Goal: Transaction & Acquisition: Purchase product/service

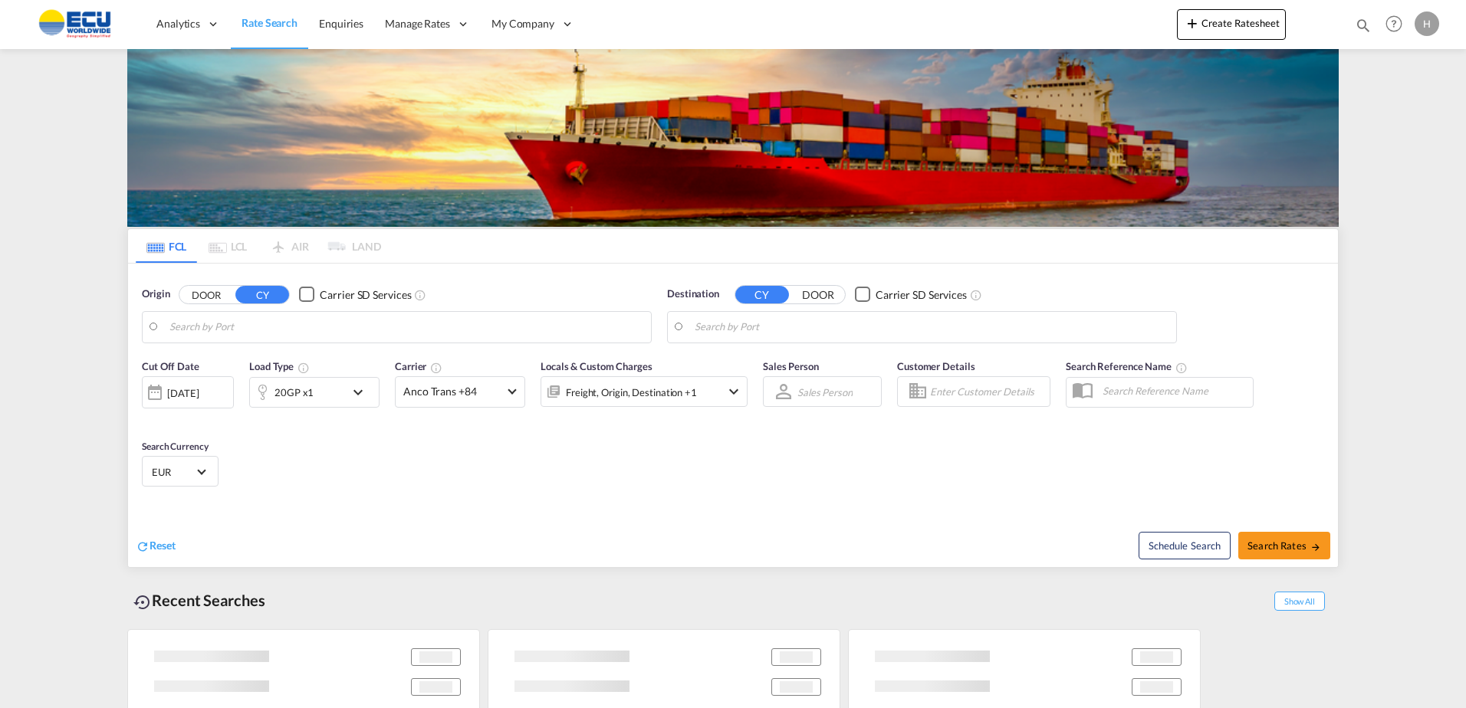
type input "[GEOGRAPHIC_DATA], [GEOGRAPHIC_DATA]"
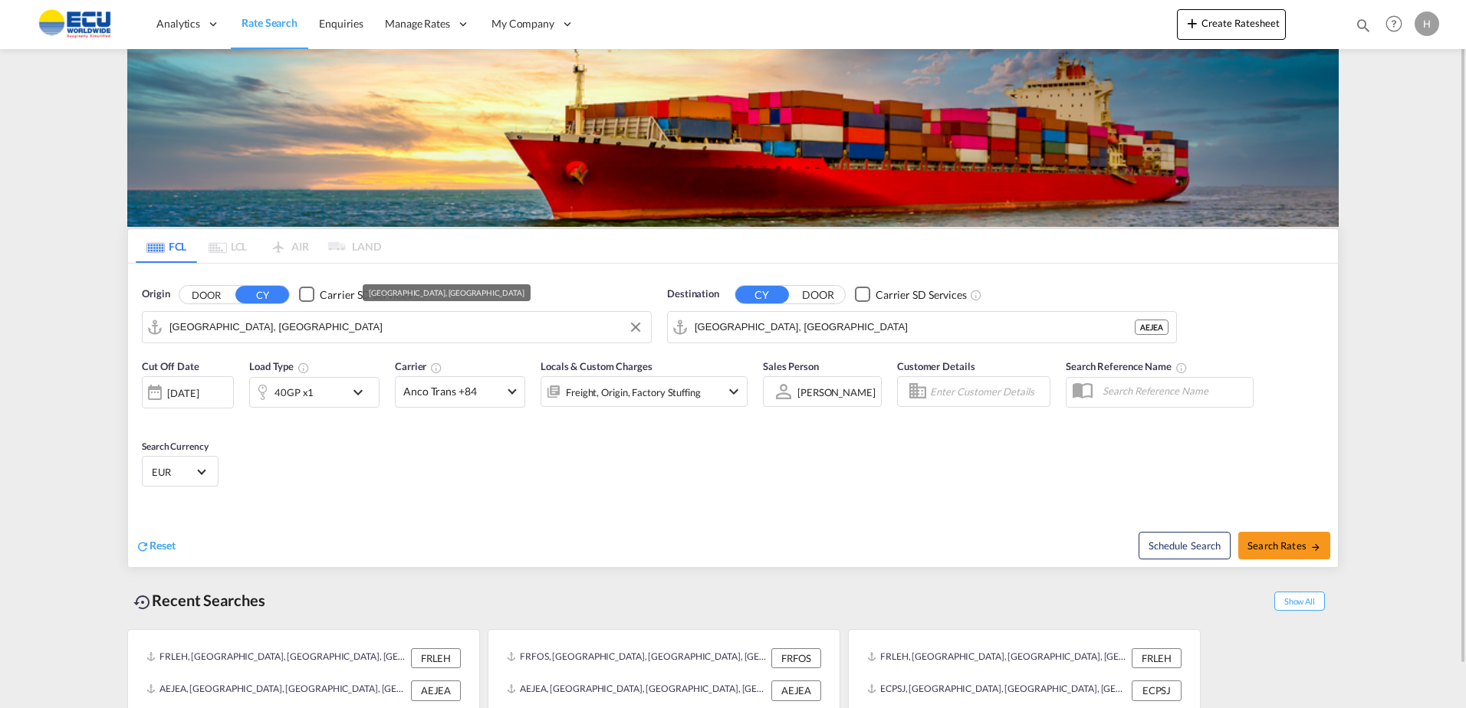
click at [813, 334] on input "[GEOGRAPHIC_DATA], [GEOGRAPHIC_DATA]" at bounding box center [915, 327] width 440 height 23
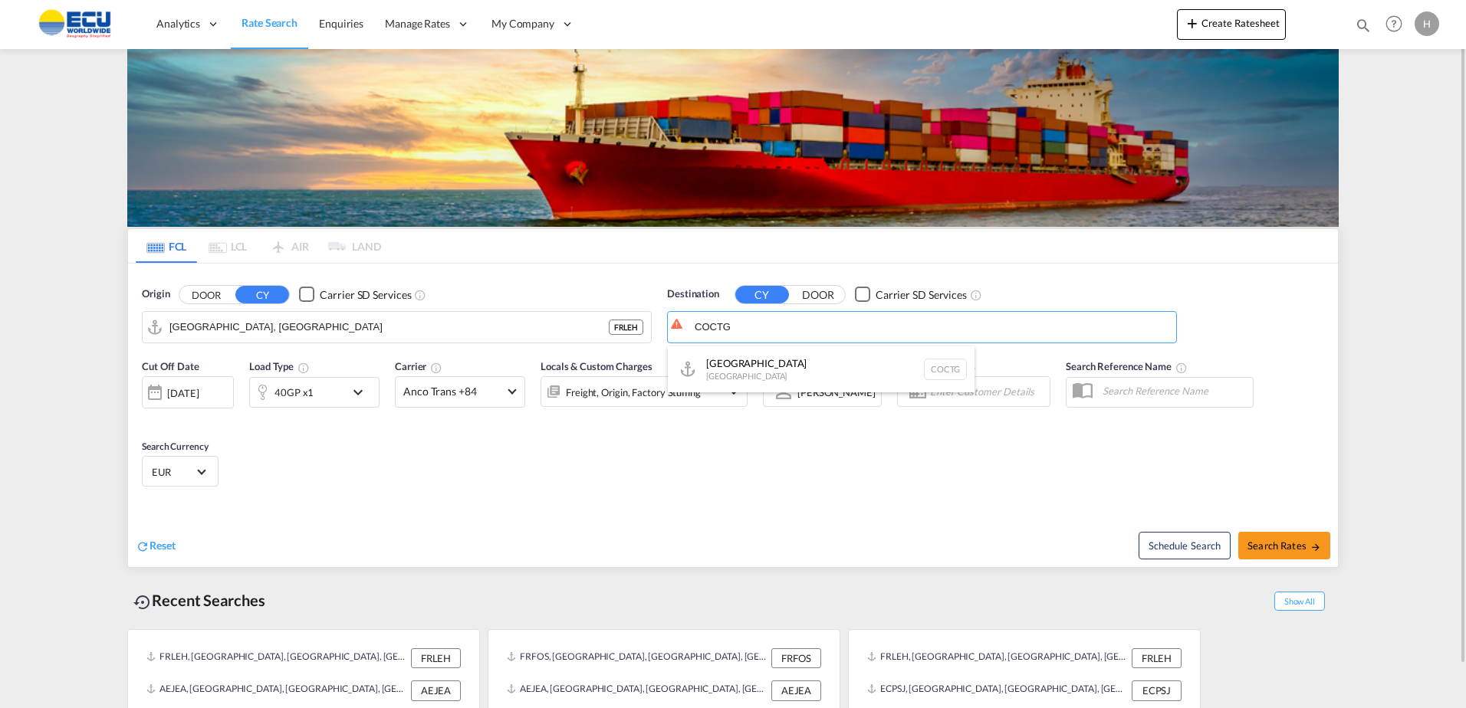
click at [744, 366] on div "[GEOGRAPHIC_DATA] [GEOGRAPHIC_DATA] COCTG" at bounding box center [821, 370] width 307 height 46
type input "[GEOGRAPHIC_DATA], COCTG"
click at [275, 393] on div "40GP x1" at bounding box center [297, 392] width 95 height 31
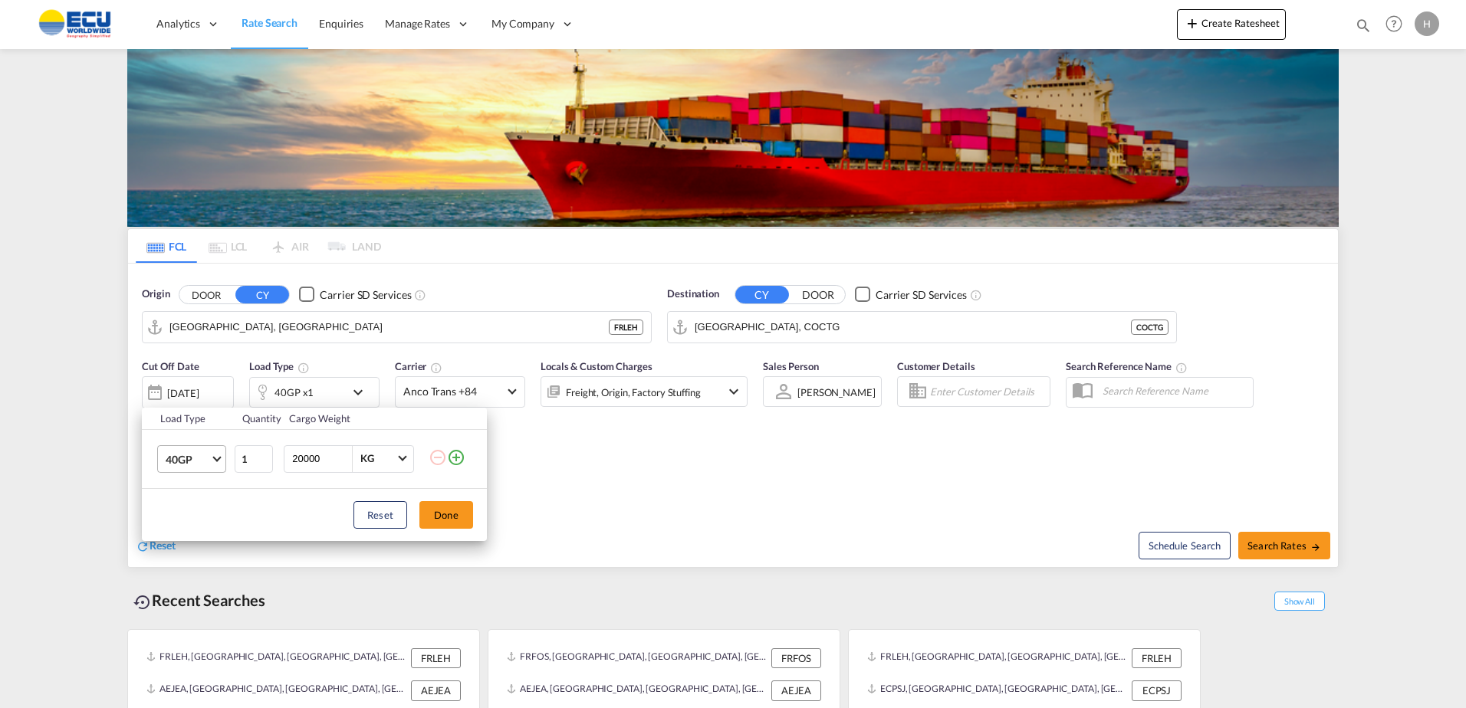
click at [199, 453] on span "40GP" at bounding box center [188, 459] width 44 height 15
click at [191, 412] on md-option "20GP" at bounding box center [205, 422] width 104 height 37
click at [445, 505] on button "Done" at bounding box center [446, 515] width 54 height 28
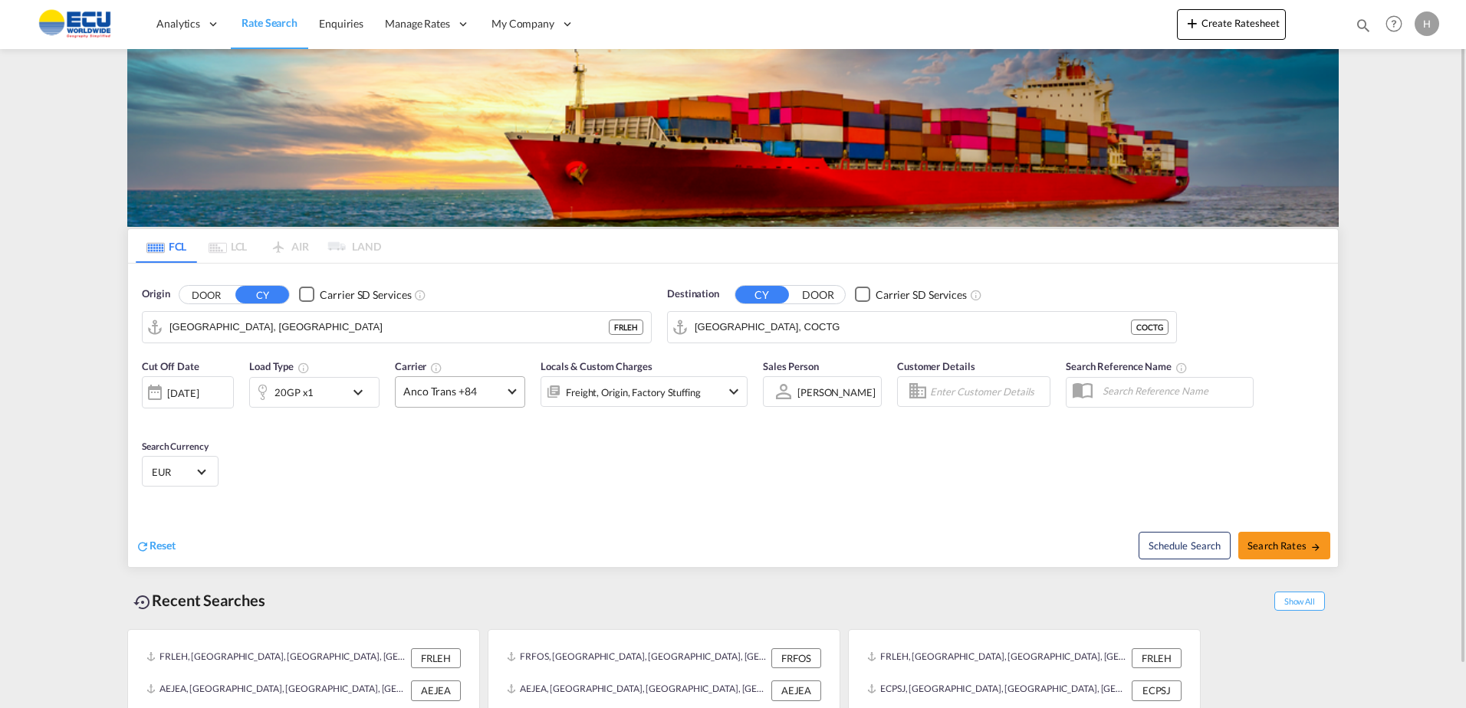
click at [474, 390] on span "Anco Trans +84" at bounding box center [453, 391] width 100 height 15
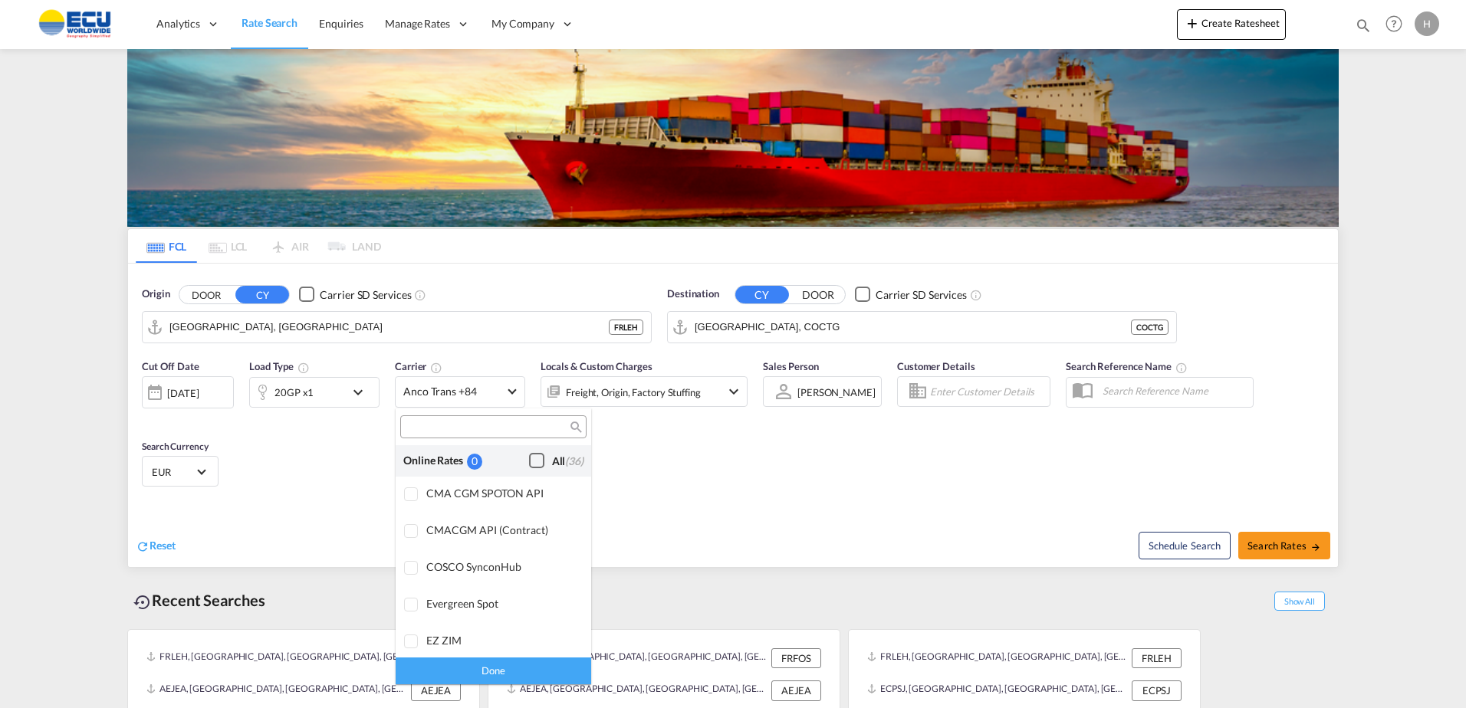
click at [535, 461] on div "Checkbox No Ink" at bounding box center [536, 460] width 15 height 15
click at [527, 669] on div "Done" at bounding box center [494, 671] width 196 height 27
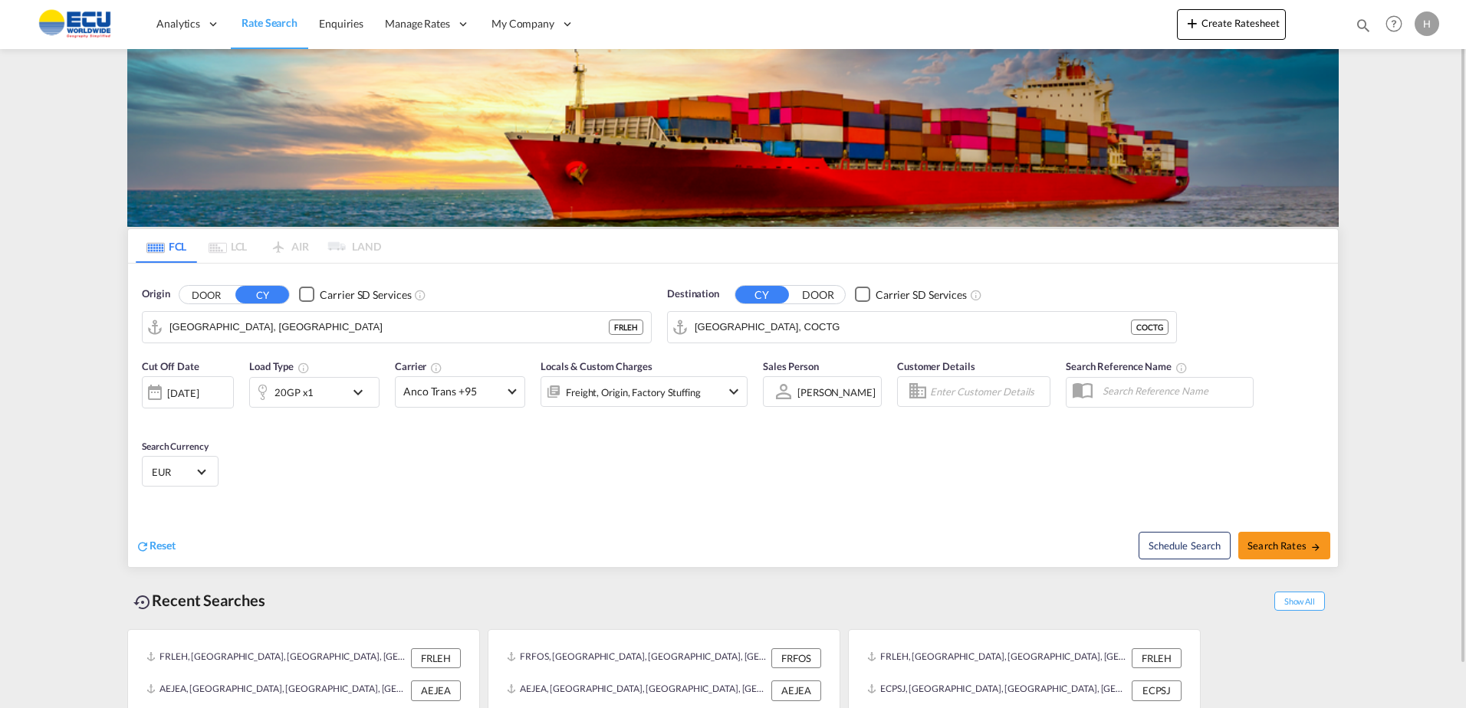
drag, startPoint x: 373, startPoint y: 435, endPoint x: 439, endPoint y: 421, distance: 66.8
click at [374, 435] on div "Cut Off Date [DATE] [DATE] Load Type 20GP x1 Carrier Anco Trans +95 Locals & Cu…" at bounding box center [733, 426] width 1210 height 150
click at [305, 396] on div "20GP x1" at bounding box center [293, 392] width 39 height 21
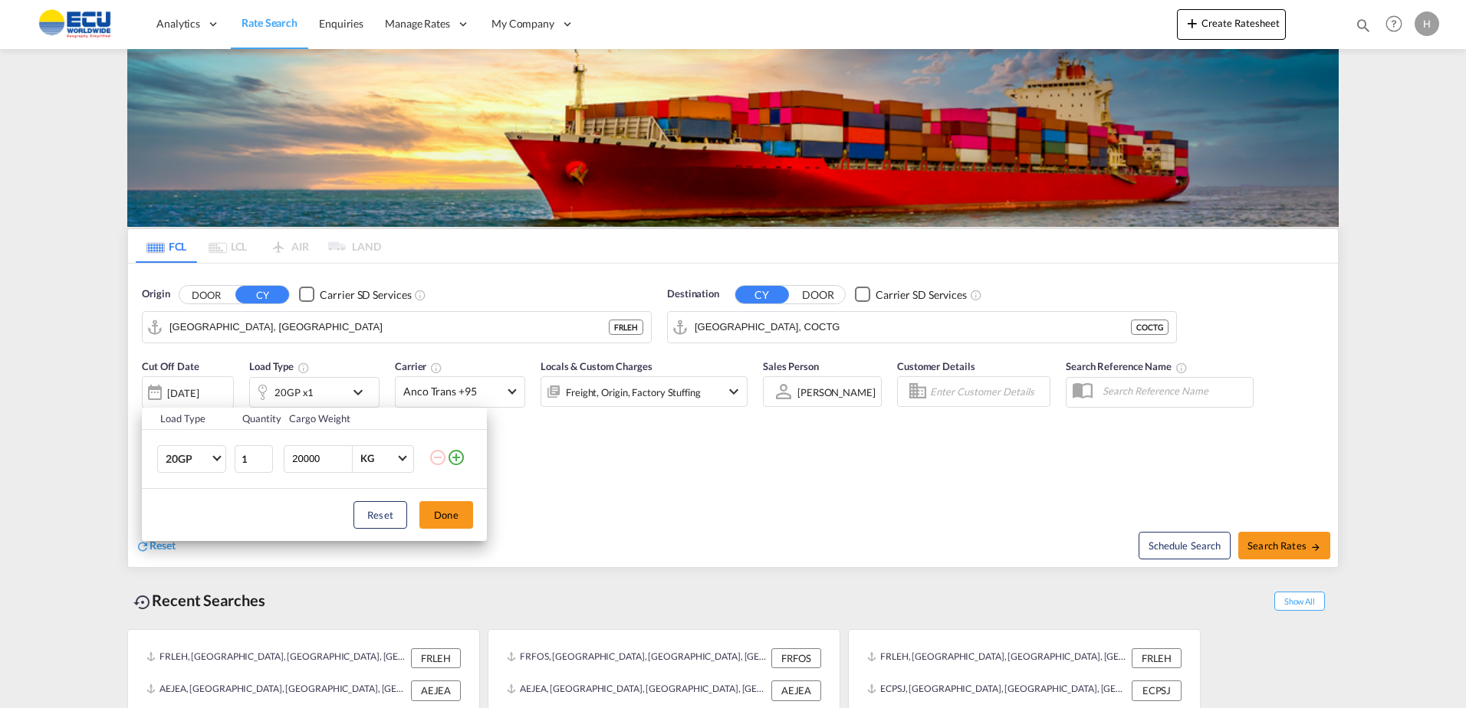
click at [453, 463] on md-icon "icon-plus-circle-outline" at bounding box center [456, 458] width 18 height 18
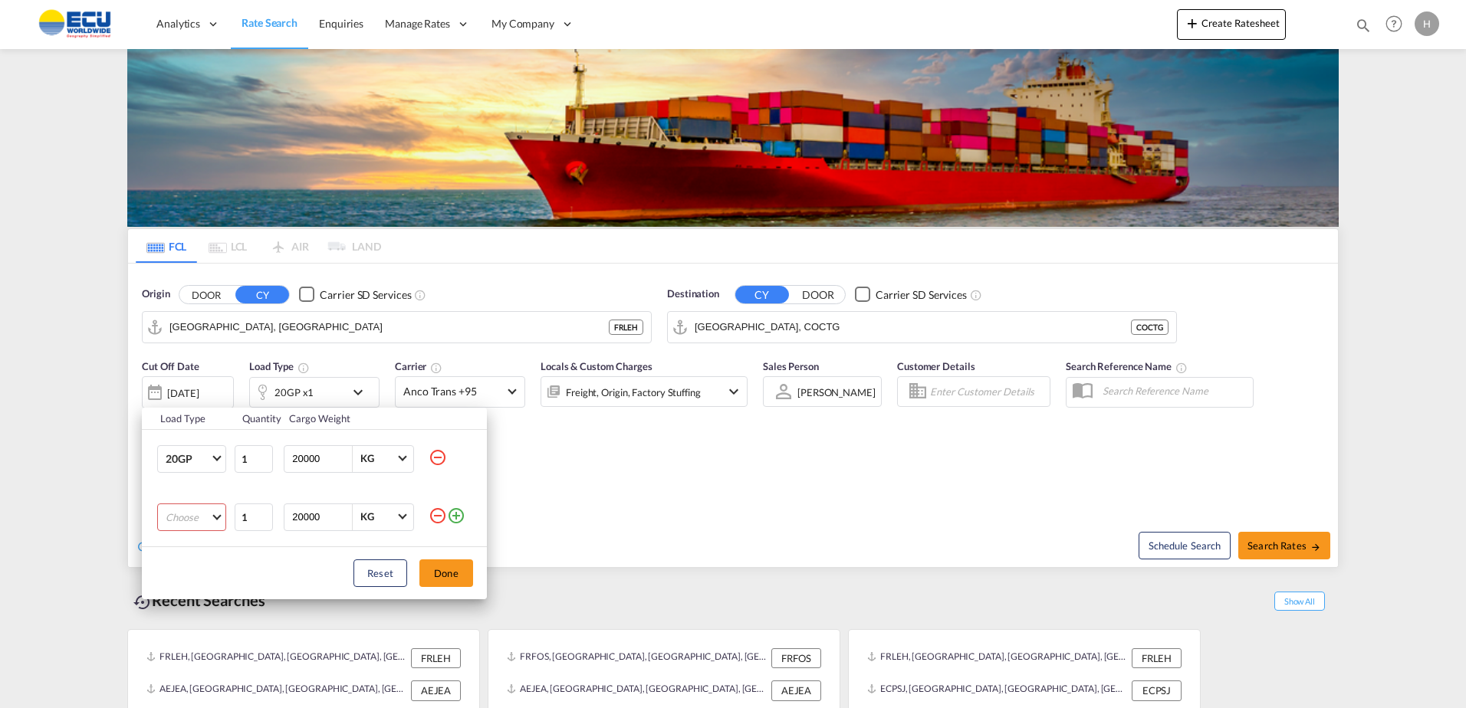
click at [194, 514] on md-select "Choose 20GP 40GP 40HC 45HC 20RE 40RE 40HR 20OT 40OT 20FR 40FR 40NR 20NR 45S 20T…" at bounding box center [191, 518] width 69 height 28
click at [181, 589] on div "40HC" at bounding box center [179, 591] width 27 height 14
click at [428, 567] on button "Done" at bounding box center [446, 574] width 54 height 28
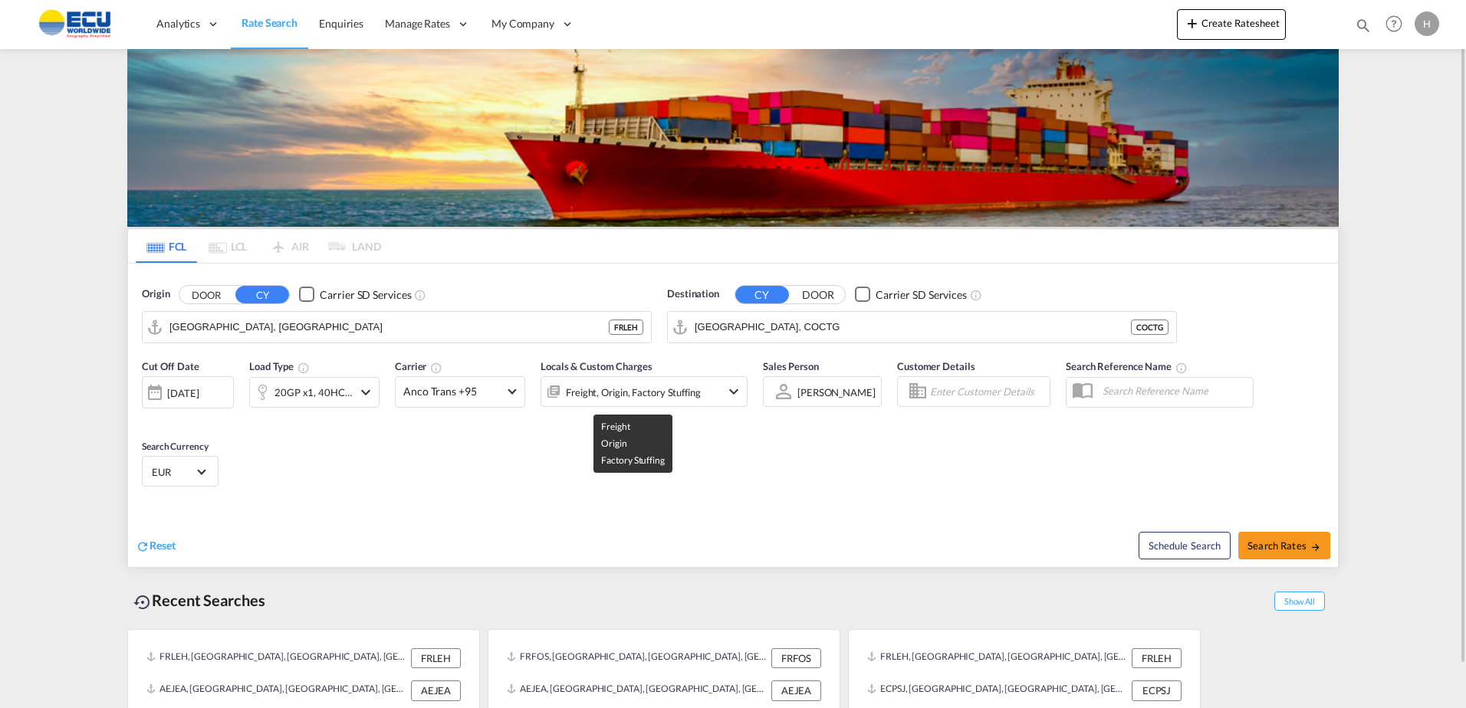
click at [648, 398] on div "Freight, Origin, Factory Stuffing" at bounding box center [633, 392] width 135 height 21
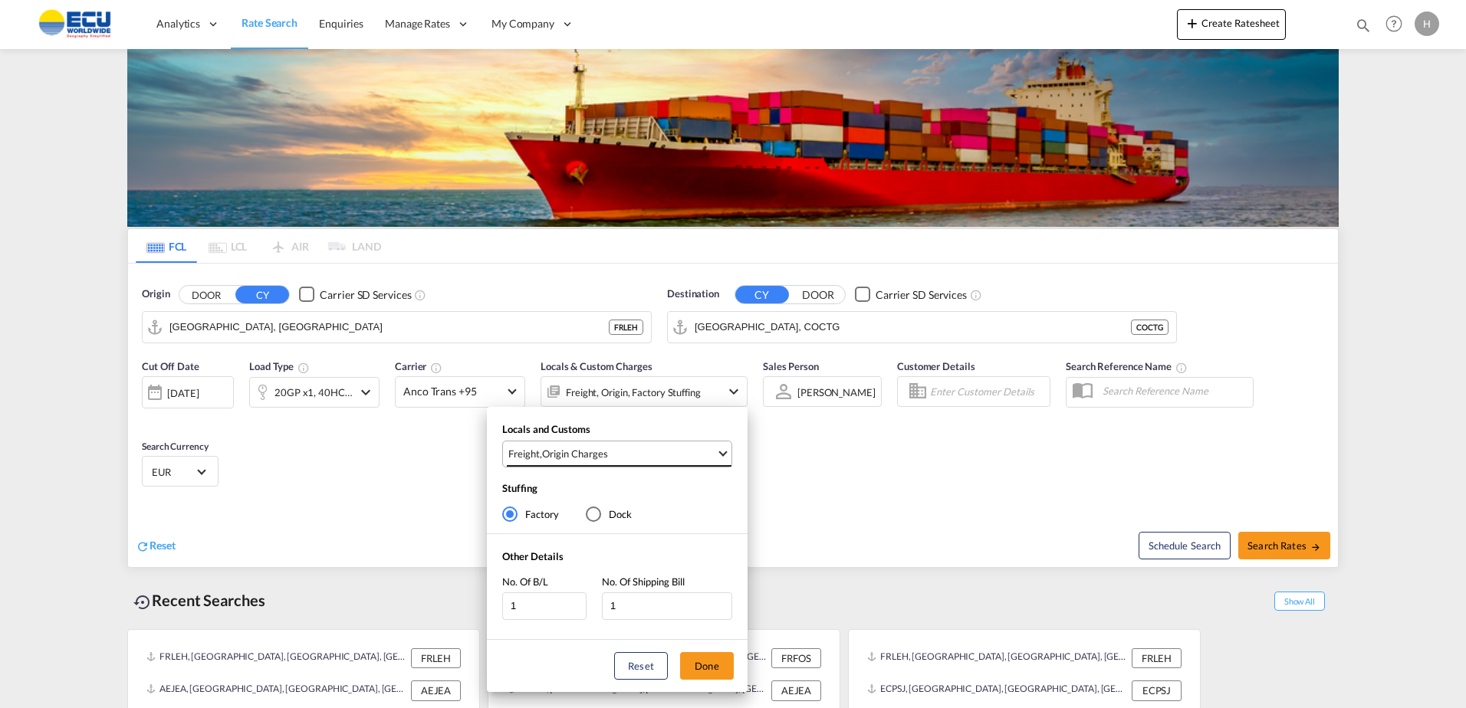
click at [666, 462] on md-select-value "Freight , Origin Charges" at bounding box center [619, 454] width 225 height 25
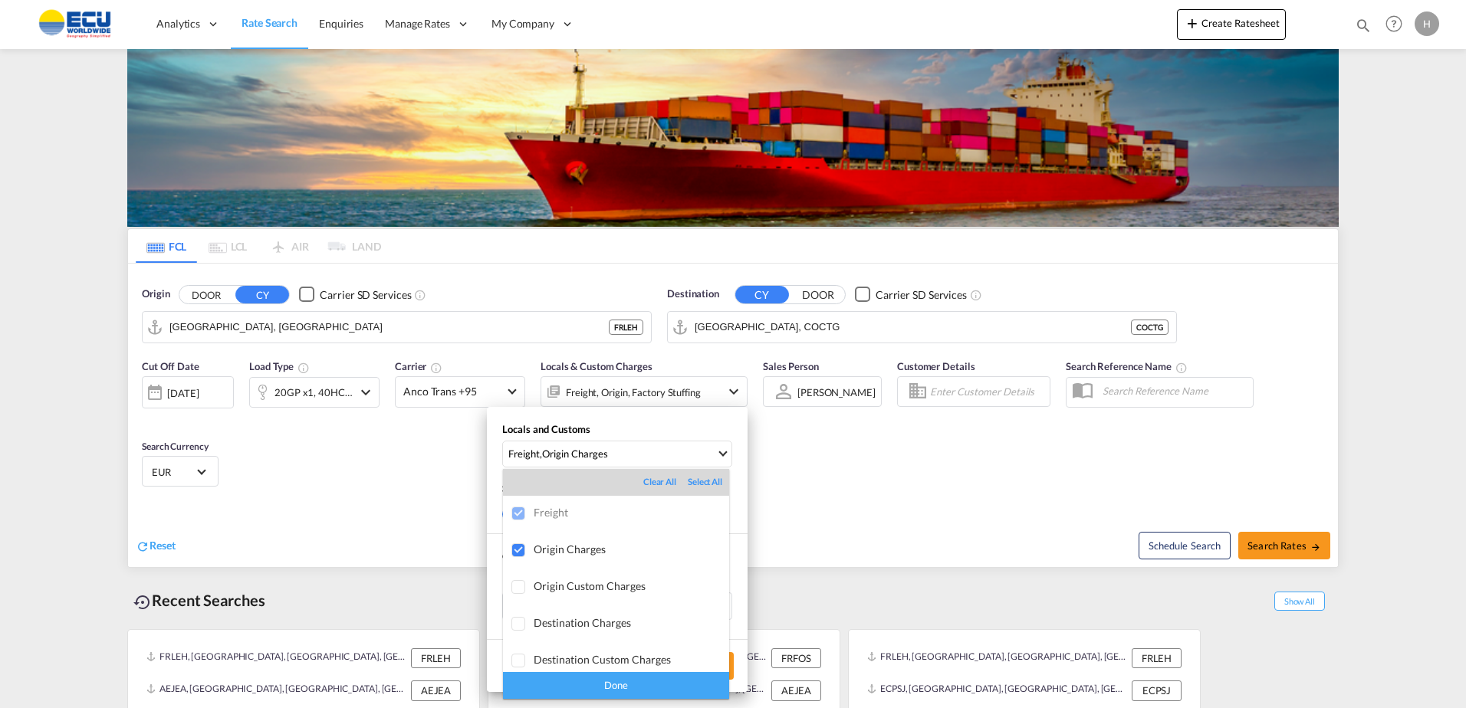
drag, startPoint x: 898, startPoint y: 514, endPoint x: 1008, endPoint y: 482, distance: 115.0
click at [900, 513] on md-backdrop at bounding box center [733, 354] width 1466 height 708
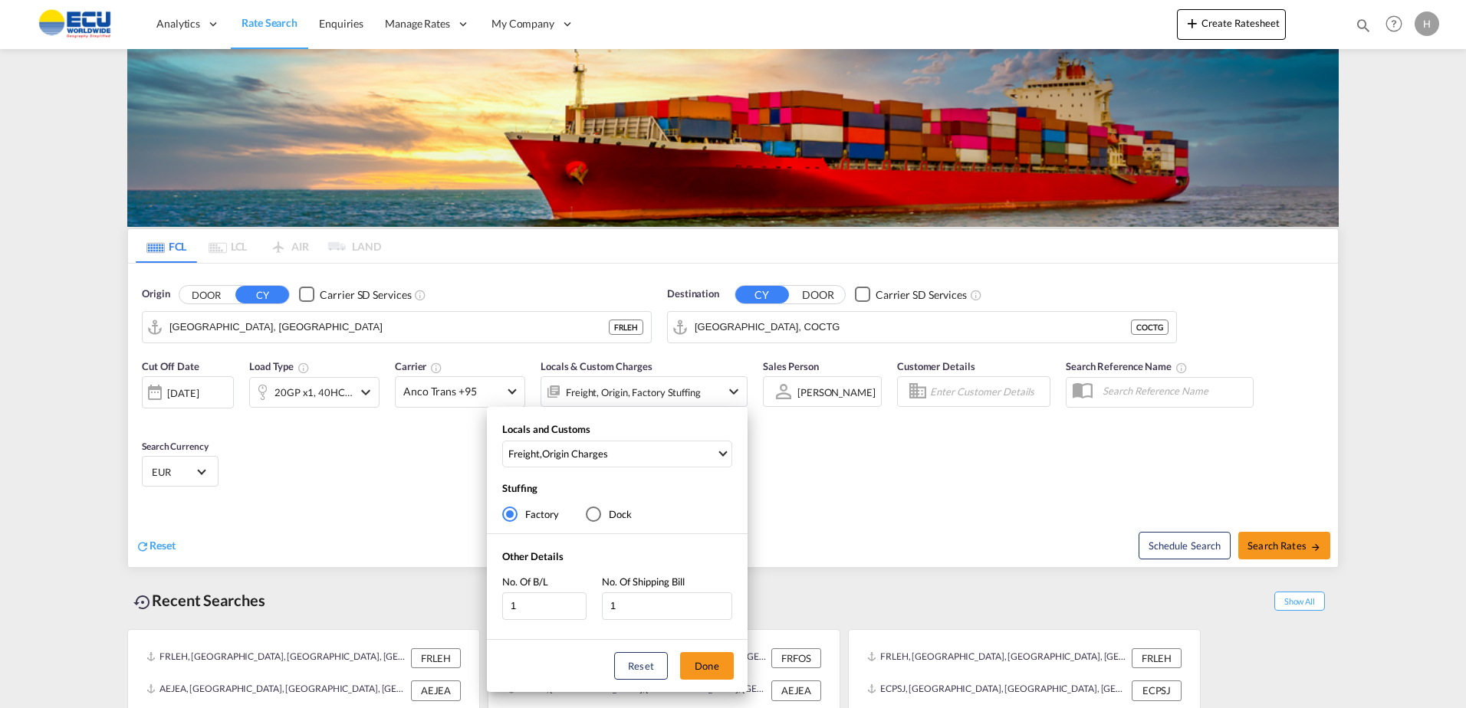
click at [1271, 547] on div "Locals and Customs Freight , Origin Charges Stuffing Factory Dock Other Details…" at bounding box center [733, 354] width 1466 height 708
click at [1271, 547] on span "Search Rates" at bounding box center [1284, 546] width 74 height 12
type input "FRLEH to COCTG / [DATE]"
